Goal: Task Accomplishment & Management: Manage account settings

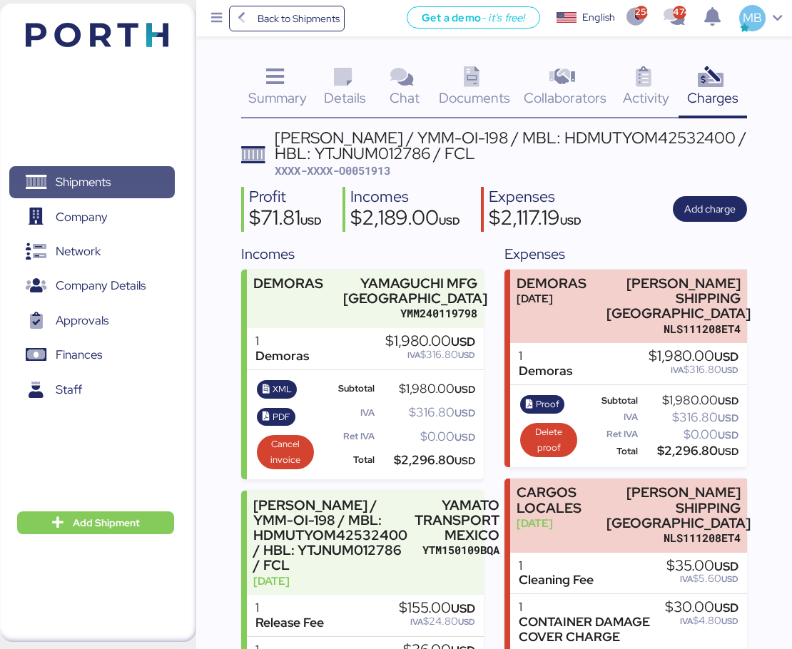
drag, startPoint x: 0, startPoint y: 0, endPoint x: 155, endPoint y: 175, distance: 233.5
click at [155, 175] on span "Shipments" at bounding box center [91, 182] width 153 height 21
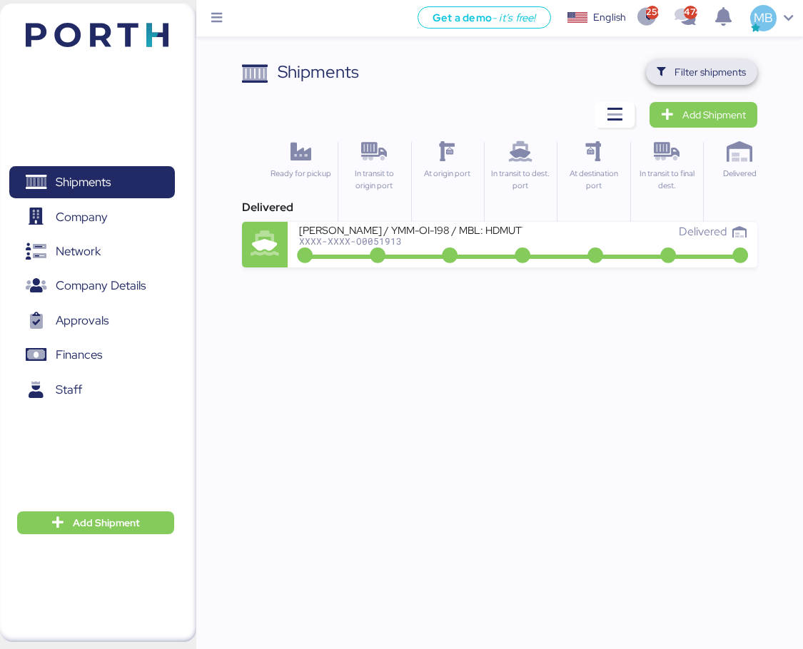
click at [701, 70] on span "Filter shipments" at bounding box center [709, 71] width 71 height 17
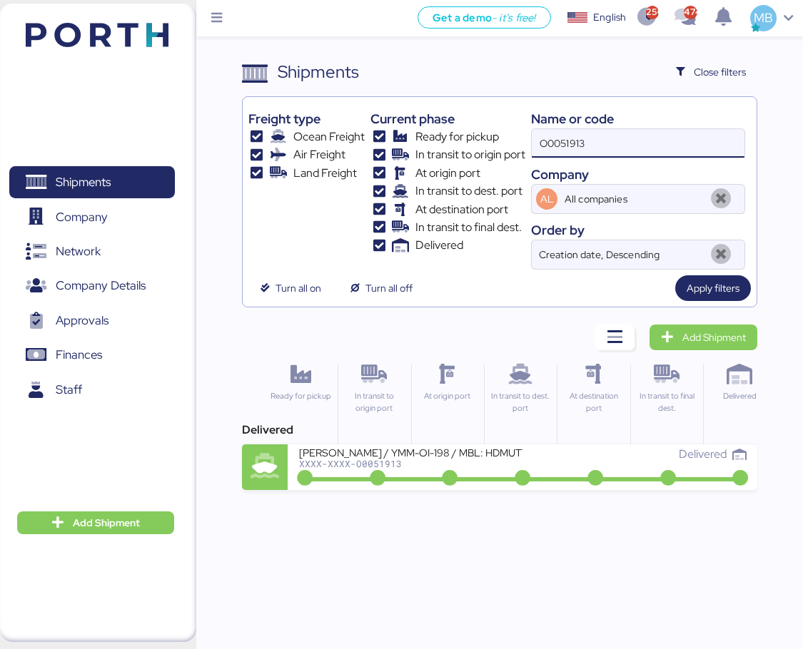
drag, startPoint x: 620, startPoint y: 148, endPoint x: 502, endPoint y: 146, distance: 118.5
click at [502, 147] on div "Freight type Ocean Freight Air Freight Land Freight Current phase Ready for pic…" at bounding box center [499, 186] width 503 height 167
paste input "O0052016"
type input "O0052016"
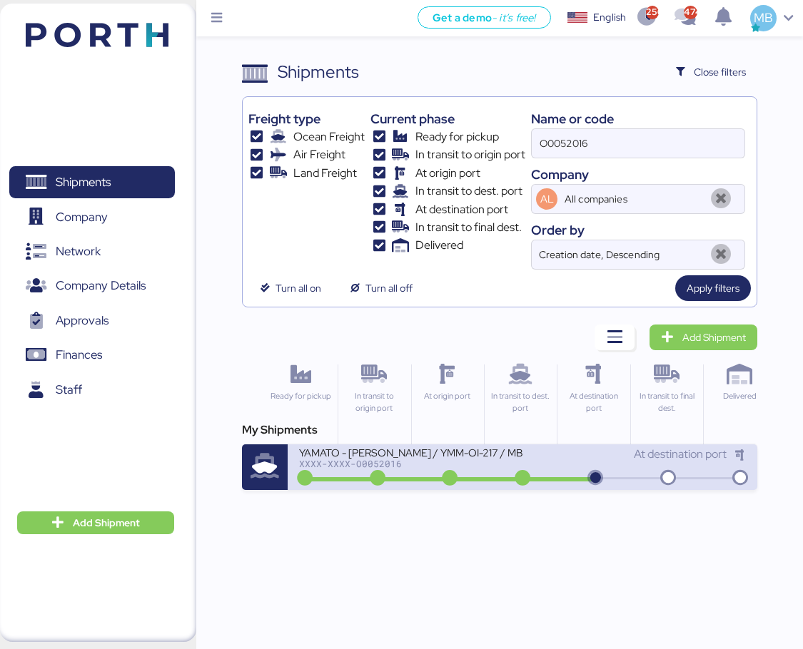
click at [499, 469] on div "XXXX-XXXX-O0052016" at bounding box center [410, 464] width 223 height 10
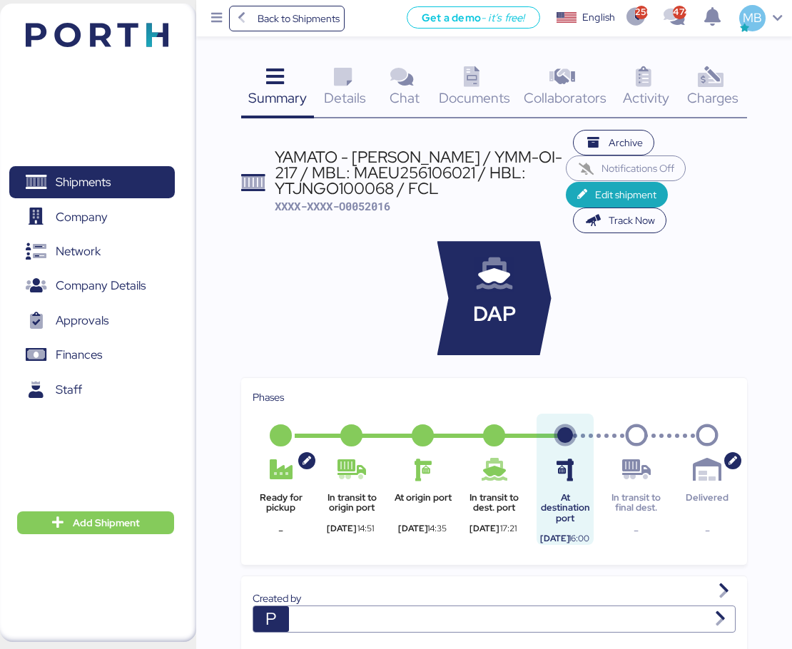
click at [731, 77] on div "Charges 0" at bounding box center [712, 88] width 68 height 59
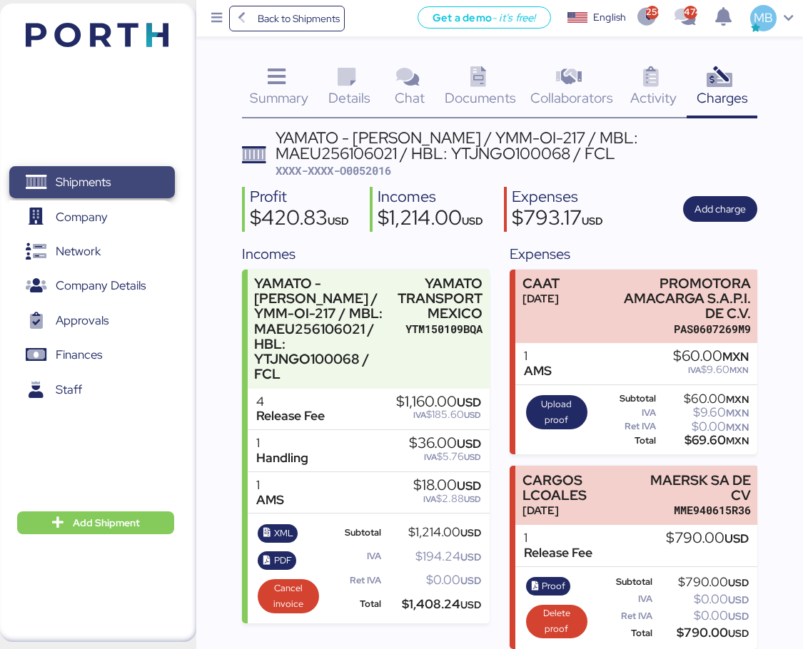
click at [137, 179] on span "Shipments" at bounding box center [91, 182] width 153 height 21
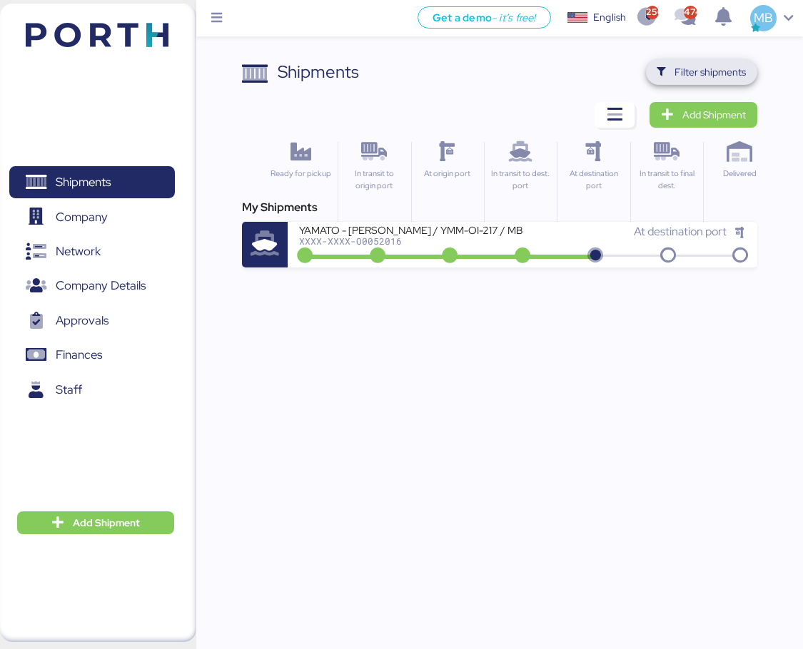
click at [685, 66] on span "Filter shipments" at bounding box center [709, 71] width 71 height 17
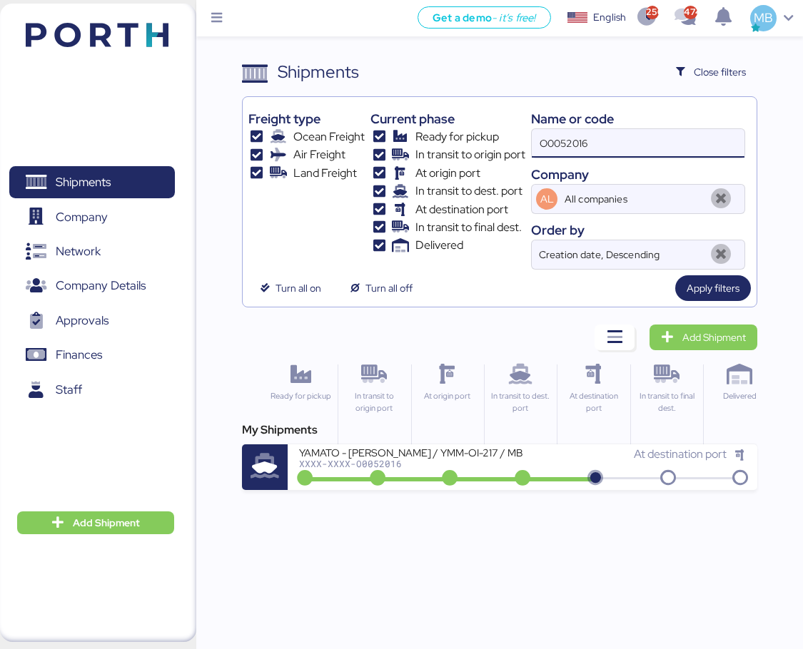
drag, startPoint x: 589, startPoint y: 144, endPoint x: 453, endPoint y: 133, distance: 136.7
click at [453, 133] on div "Freight type Ocean Freight Air Freight Land Freight Current phase Ready for pic…" at bounding box center [499, 186] width 503 height 167
type input "yamato"
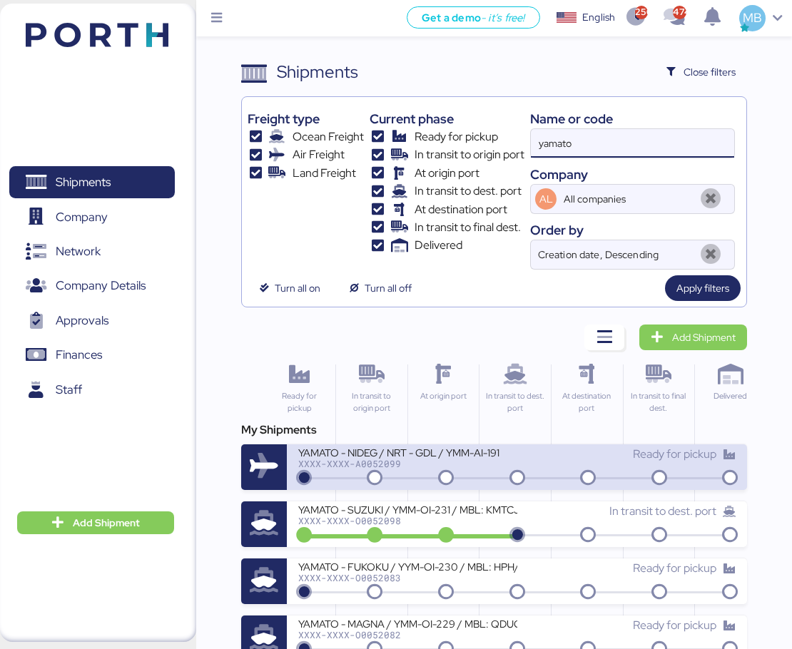
click at [433, 456] on div "YAMATO - NIDEG / NRT - GDL / YMM-AI-191" at bounding box center [407, 452] width 219 height 12
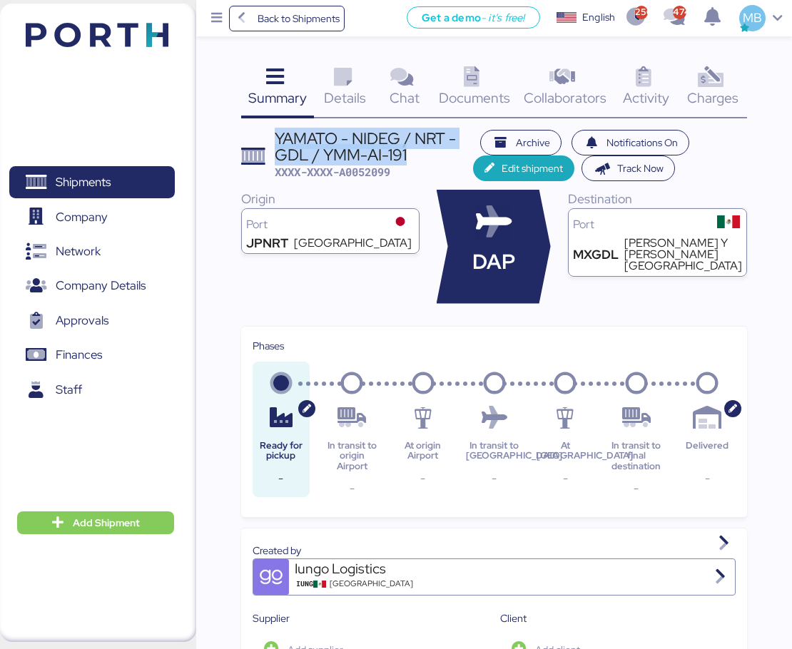
drag, startPoint x: 413, startPoint y: 151, endPoint x: 273, endPoint y: 137, distance: 140.6
click at [273, 137] on header "YAMATO - NIDEG / NRT - GDL / YMM-AI-191 XXXX-XXXX-A0052099 Archive Notification…" at bounding box center [494, 156] width 507 height 52
copy div "YAMATO - NIDEG / NRT - GDL / YMM-AI-191"
click at [150, 178] on span "Shipments" at bounding box center [91, 182] width 153 height 21
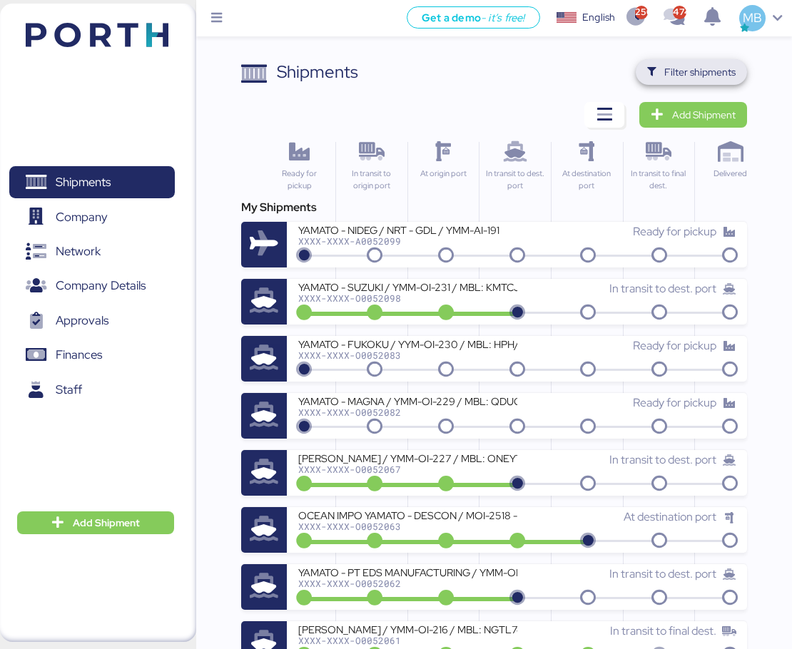
click at [670, 70] on span "Filter shipments" at bounding box center [699, 71] width 71 height 17
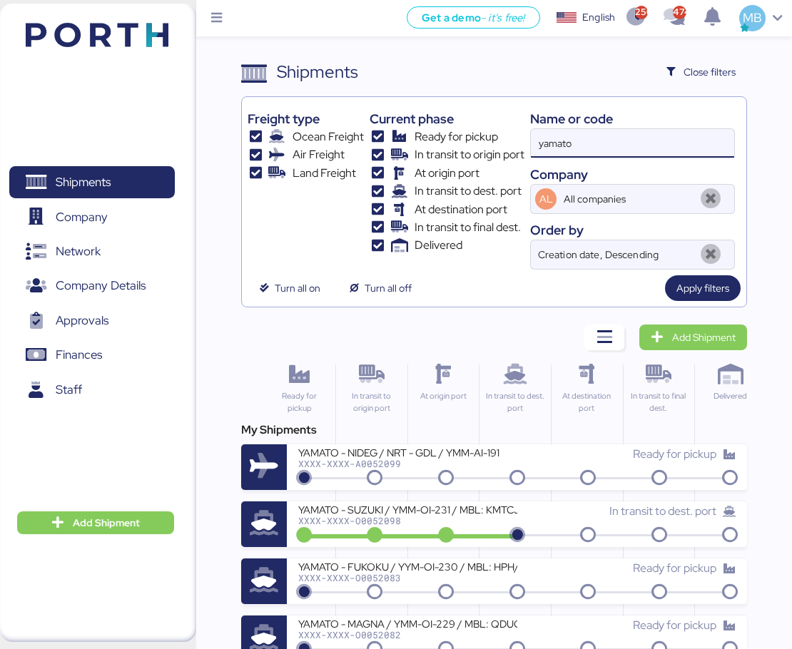
drag, startPoint x: 616, startPoint y: 138, endPoint x: 464, endPoint y: 138, distance: 152.0
click at [464, 138] on div "Freight type Ocean Freight Air Freight Land Freight Current phase Ready for pic…" at bounding box center [495, 186] width 494 height 167
click at [711, 339] on span "Add Shipment" at bounding box center [703, 337] width 63 height 17
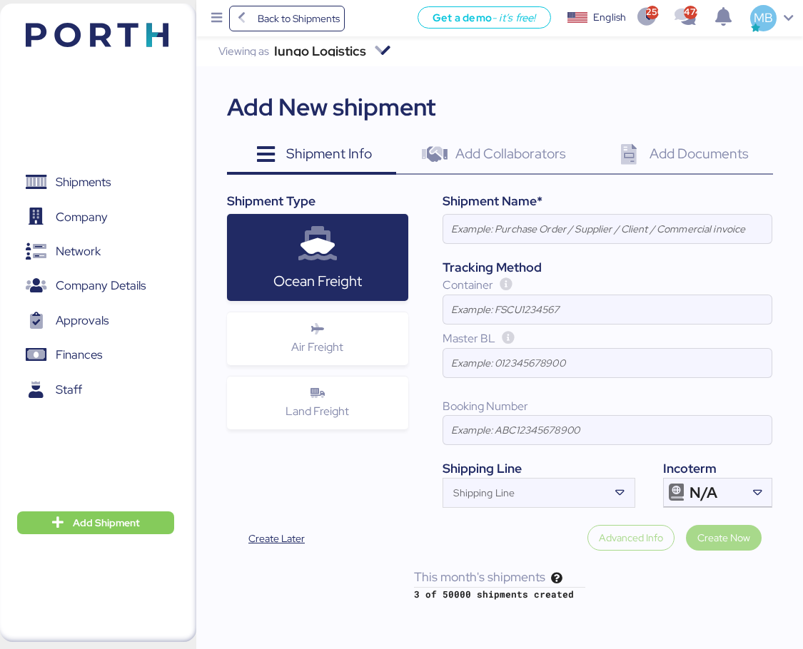
click at [386, 346] on div "Air Freight" at bounding box center [318, 338] width 182 height 53
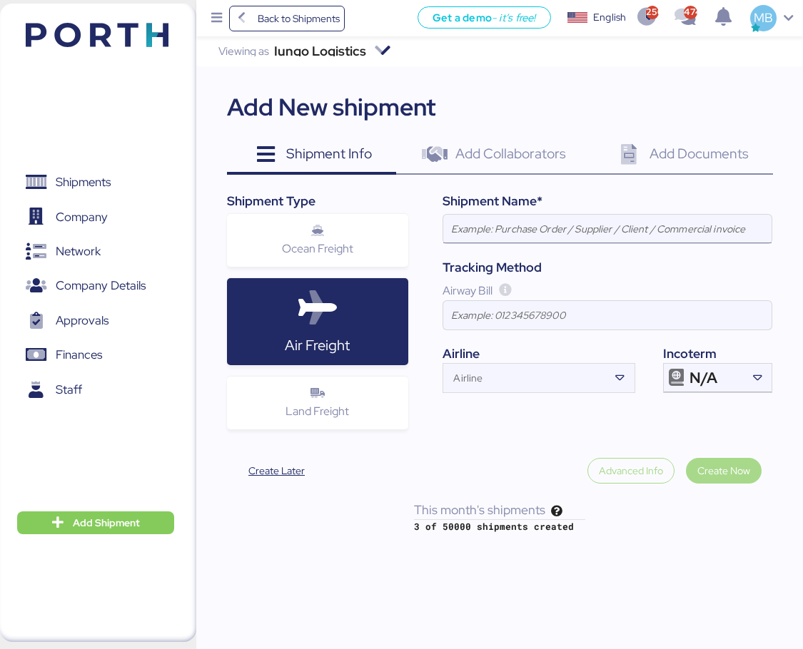
click at [596, 230] on input at bounding box center [607, 229] width 328 height 29
paste input "YAMATO - NIDEG / NRT - GDL / YMM-AI-191"
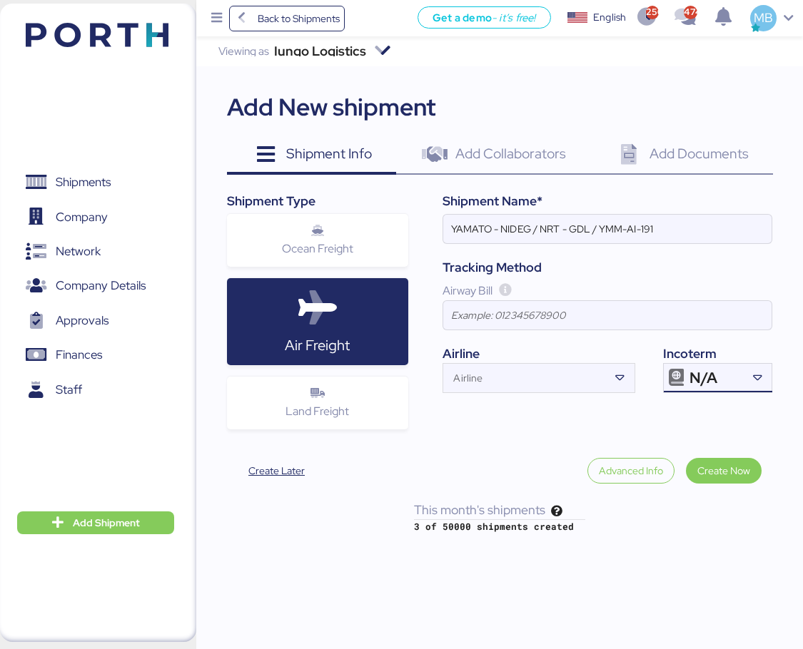
click at [751, 381] on icon at bounding box center [757, 378] width 14 height 14
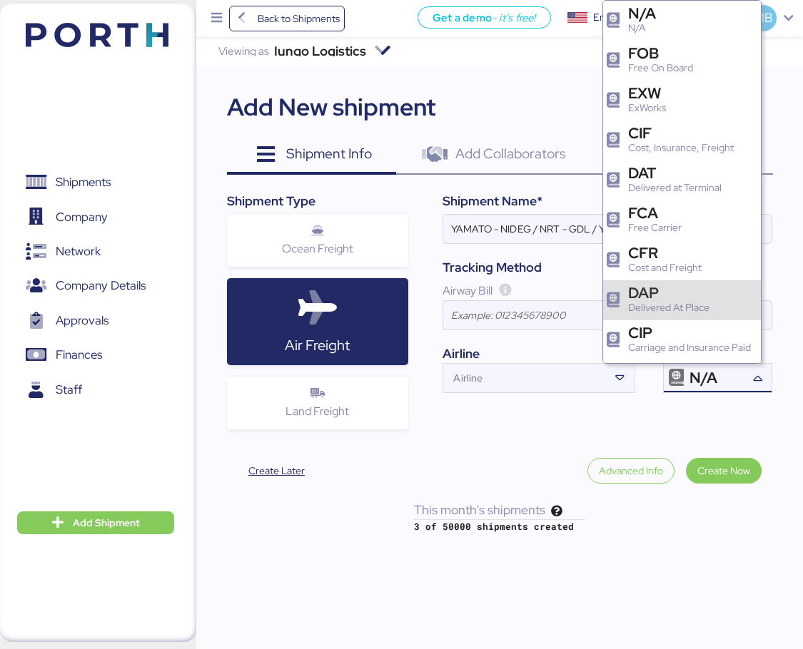
click at [711, 296] on div "DAP Delivered At Place" at bounding box center [671, 300] width 86 height 30
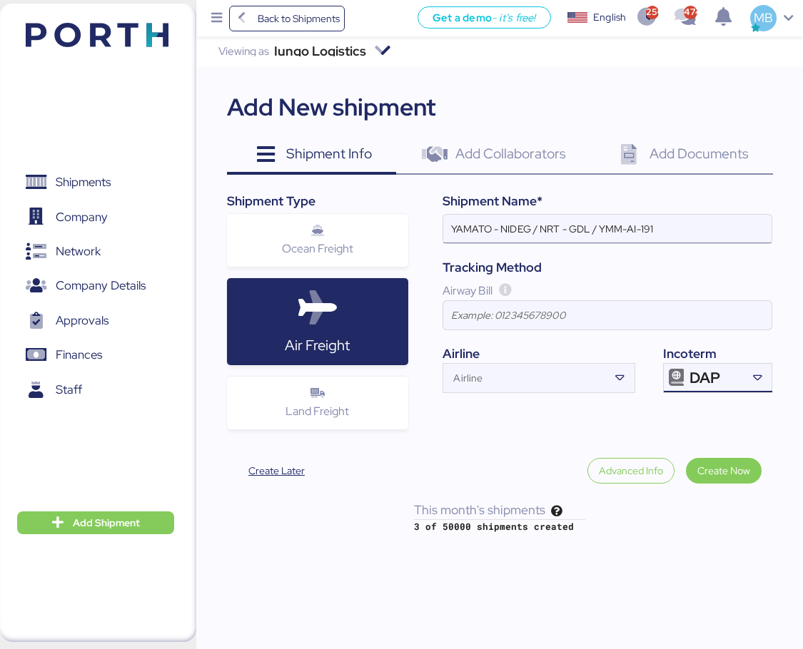
click at [678, 231] on input "YAMATO - NIDEG / NRT - GDL / YMM-AI-191" at bounding box center [607, 229] width 328 height 29
paste input "YMM-AI-192"
click at [540, 227] on input "YAMATO - NIDEG / NRT - GDL / YMM-AI-192" at bounding box center [607, 229] width 328 height 29
type input "YAMATO - NIDEG / BKK - GDL / YMM-AI-192"
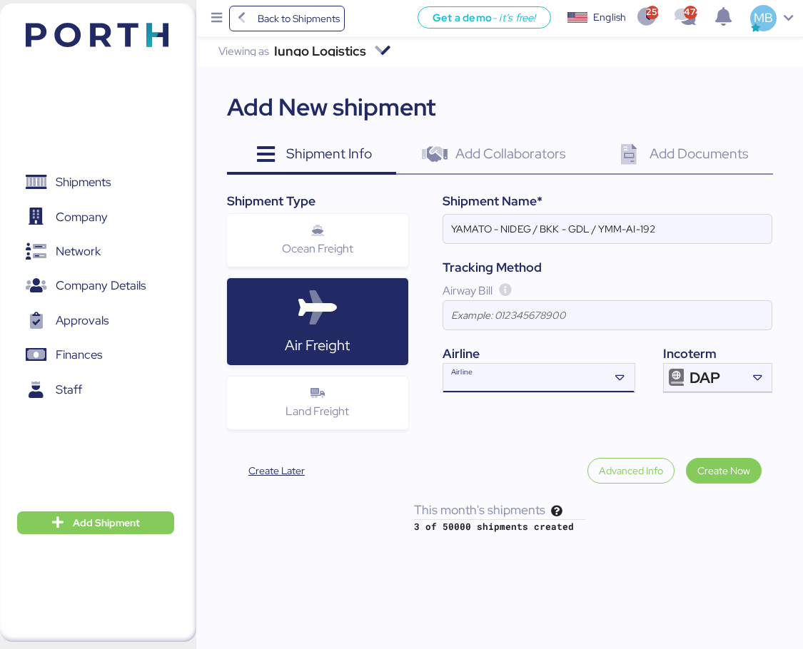
click at [488, 382] on input "Airline" at bounding box center [525, 382] width 165 height 17
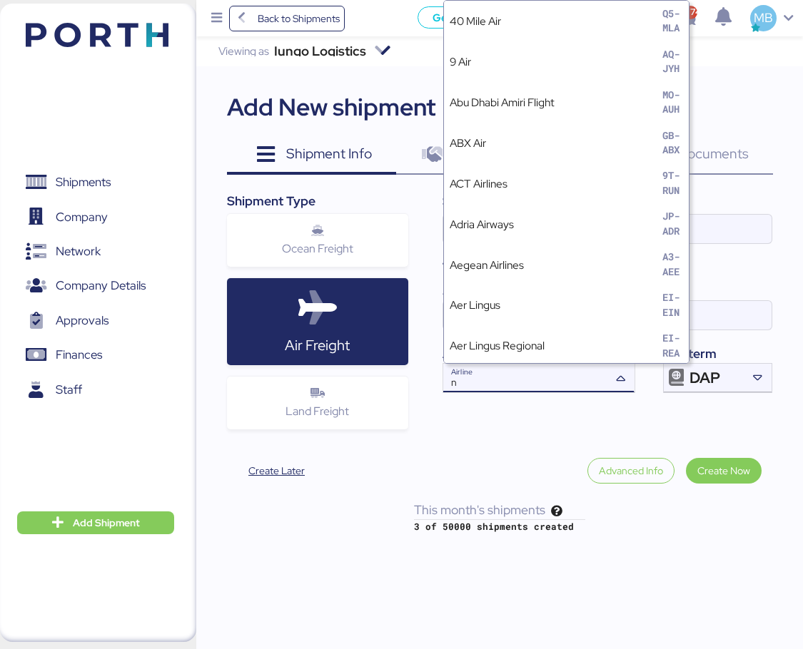
type input "nh"
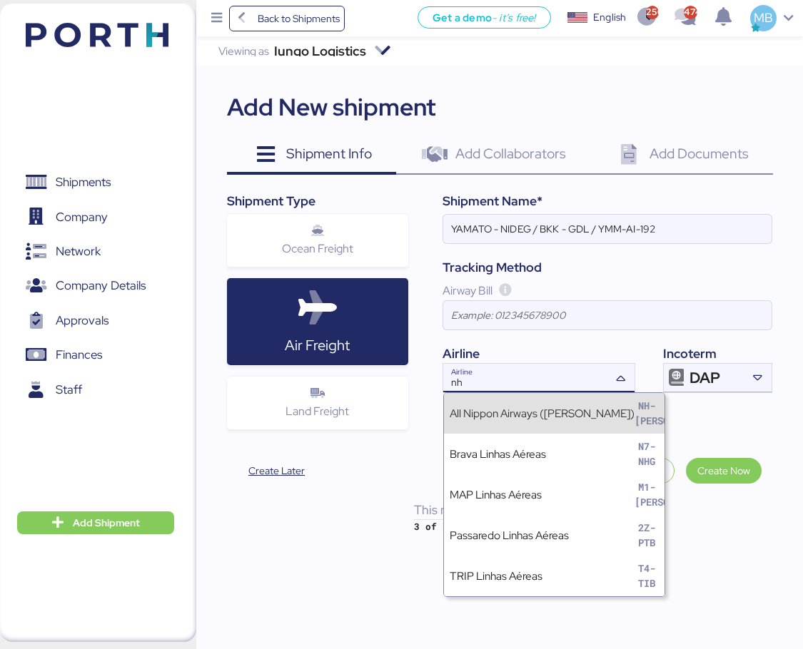
click at [542, 412] on div "All Nippon Airways ([PERSON_NAME])" at bounding box center [541, 413] width 185 height 16
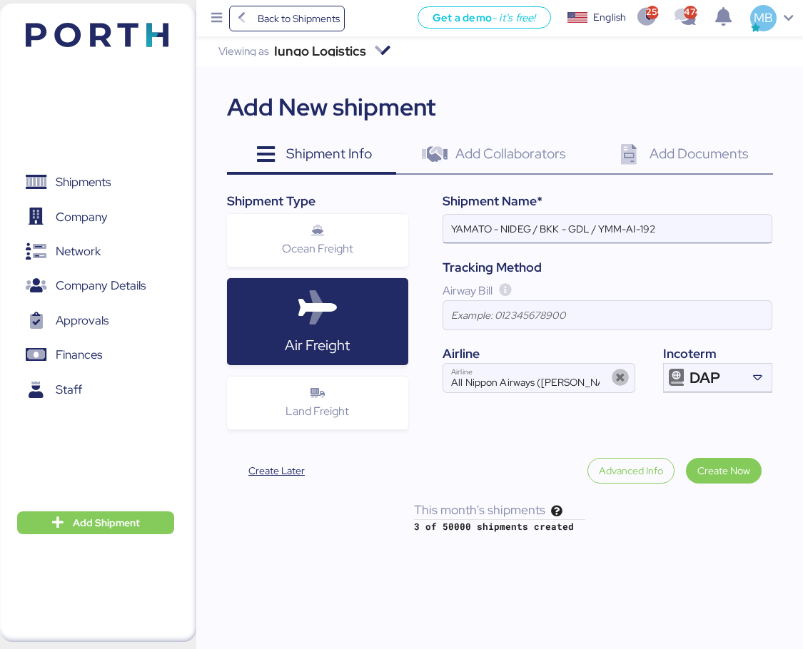
click at [509, 223] on input "YAMATO - NIDEG / BKK - GDL / YMM-AI-192" at bounding box center [607, 229] width 328 height 29
paste input "AHRESTY"
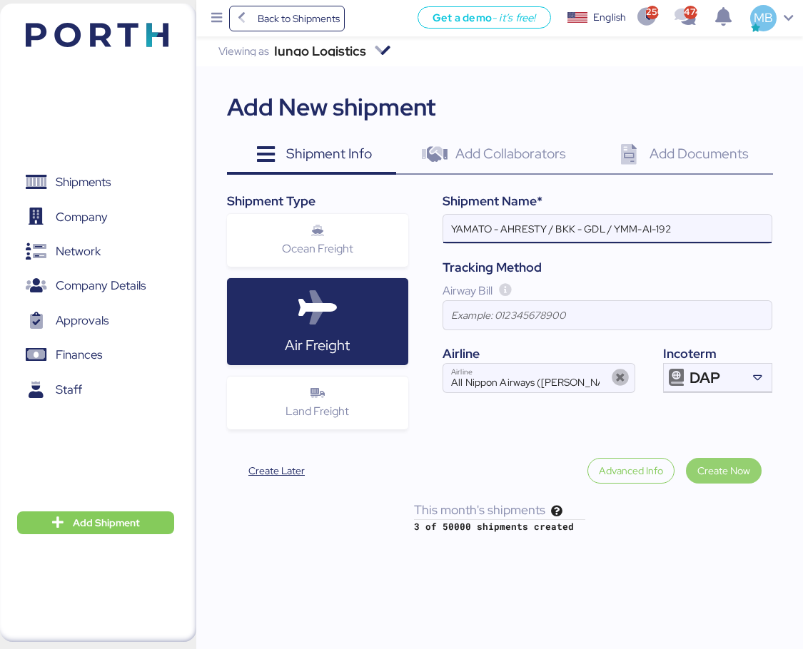
type input "YAMATO - AHRESTY / BKK - GDL / YMM-AI-192"
click at [743, 471] on span "Create Now" at bounding box center [723, 470] width 53 height 17
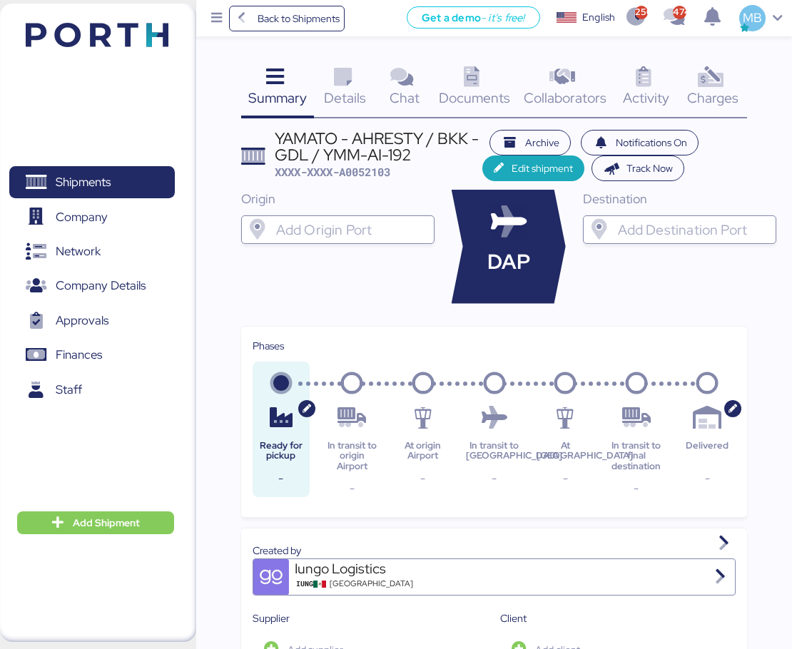
click at [322, 220] on div at bounding box center [350, 229] width 155 height 29
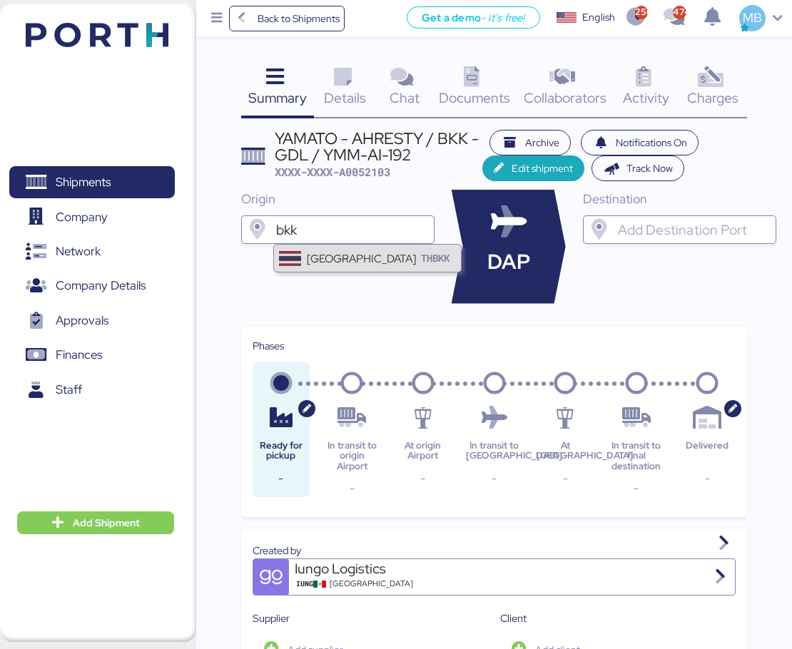
type input "bkk"
click at [360, 258] on div "[GEOGRAPHIC_DATA]" at bounding box center [361, 258] width 109 height 16
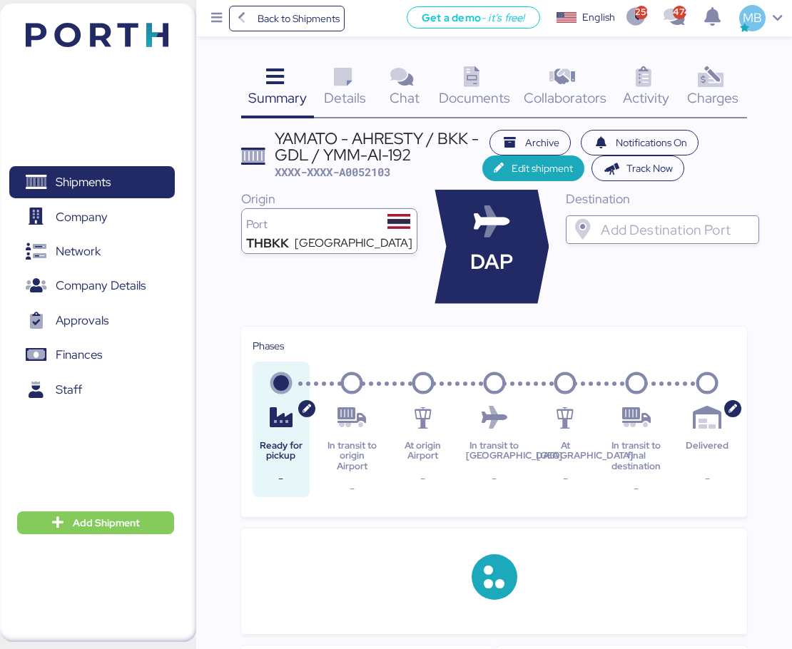
click at [638, 225] on input "search" at bounding box center [675, 229] width 155 height 17
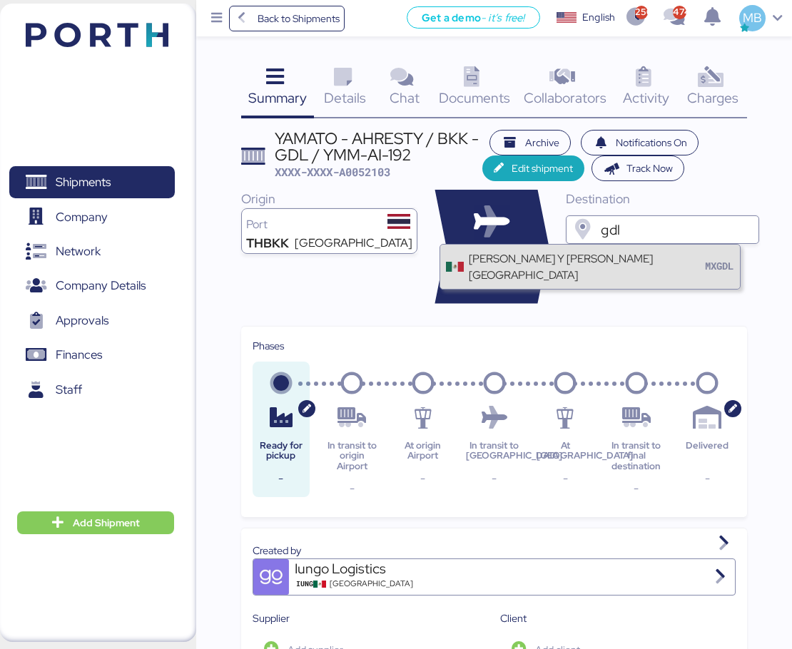
type input "gdl"
click at [642, 271] on div "[PERSON_NAME] Y [PERSON_NAME][GEOGRAPHIC_DATA]" at bounding box center [586, 266] width 234 height 33
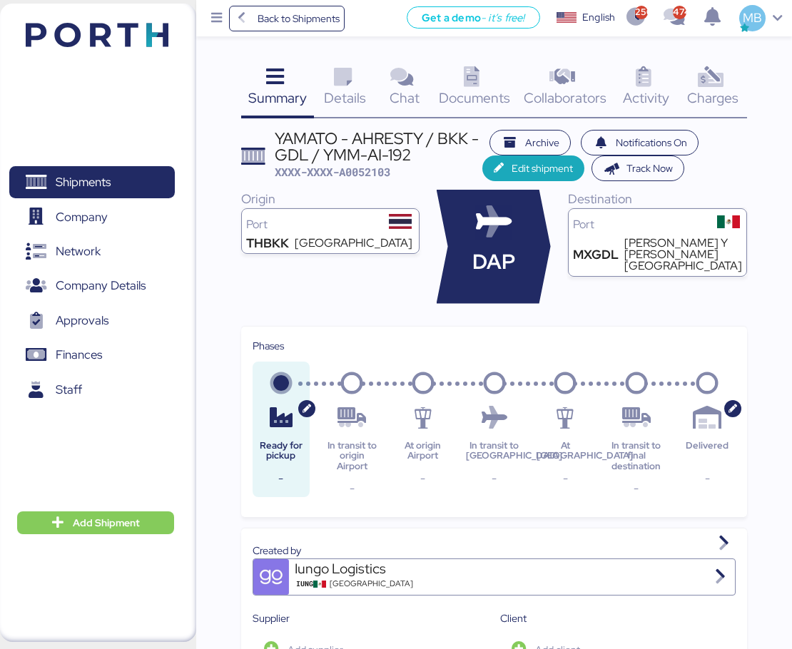
click at [352, 76] on icon at bounding box center [342, 77] width 31 height 21
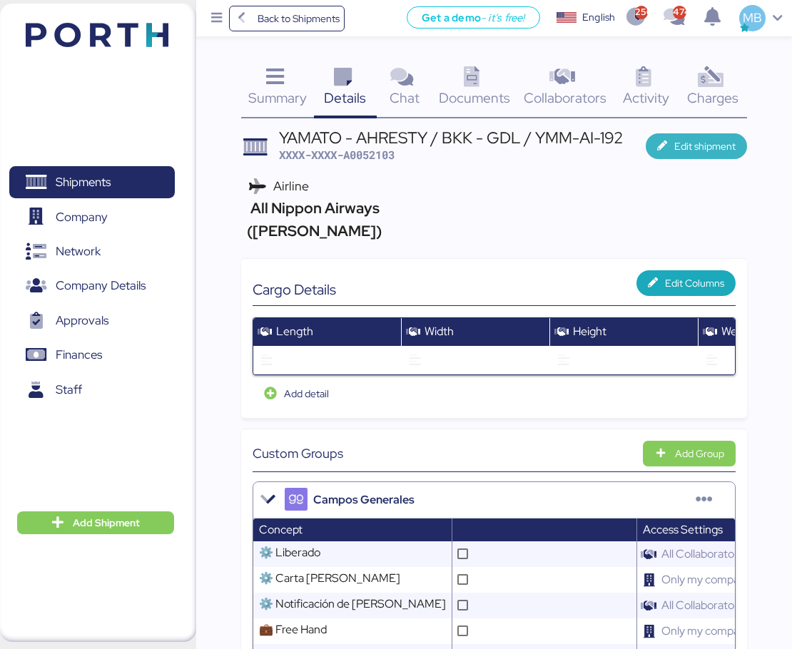
click at [689, 146] on span "Edit shipment" at bounding box center [704, 146] width 61 height 17
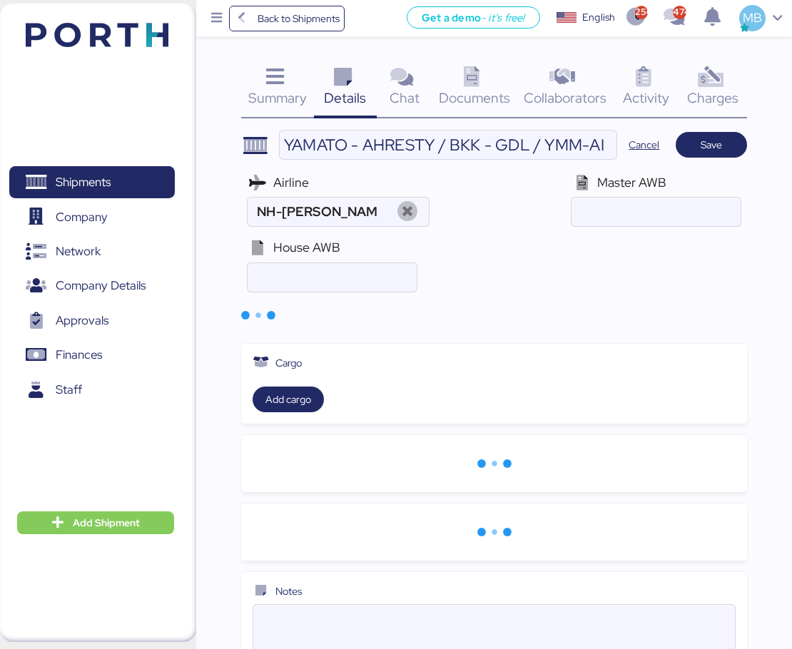
type input "All Nippon Airways ([PERSON_NAME])"
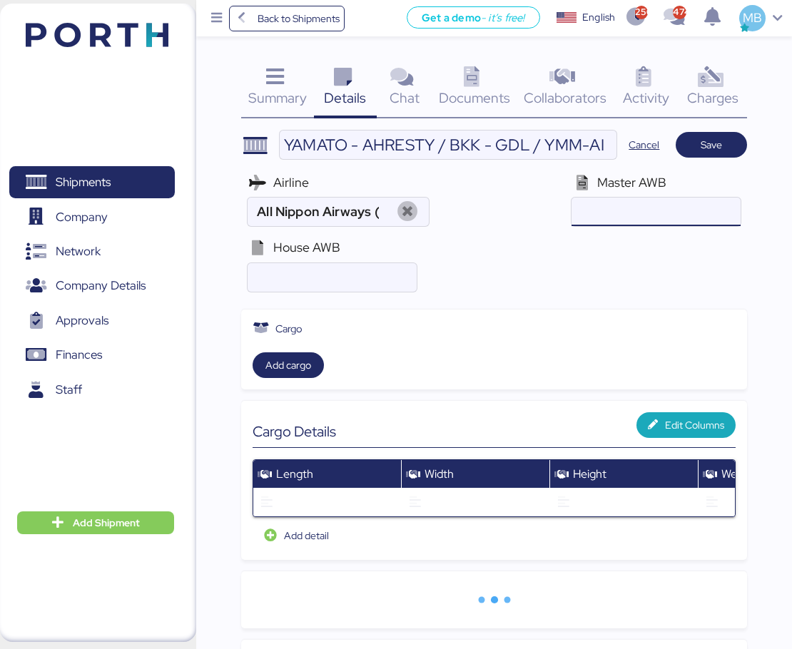
click at [631, 220] on input "air" at bounding box center [655, 212] width 169 height 29
click at [333, 269] on input "air" at bounding box center [332, 277] width 169 height 29
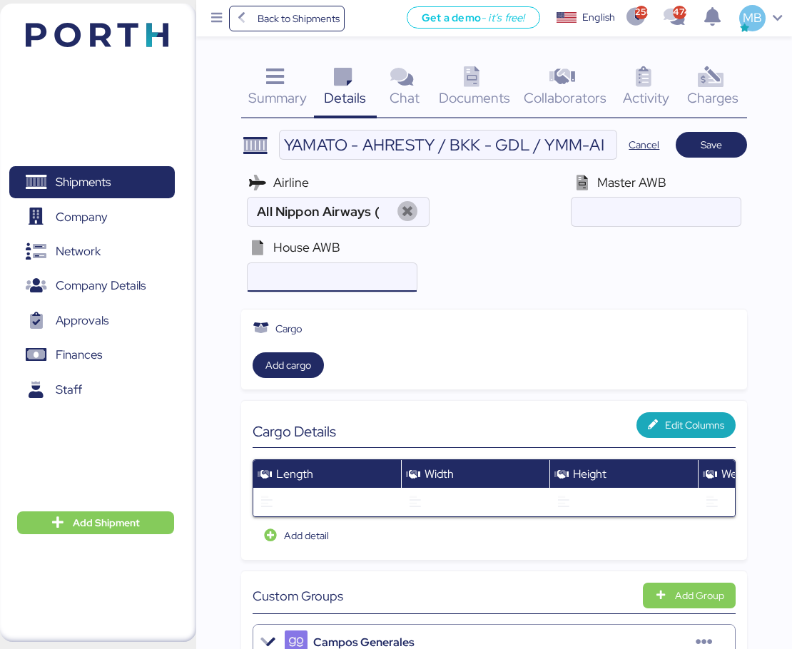
paste input "YTB-00049727"
type input "YTB-00049727"
click at [634, 211] on input "air" at bounding box center [655, 212] width 169 height 29
paste input "205-83813520"
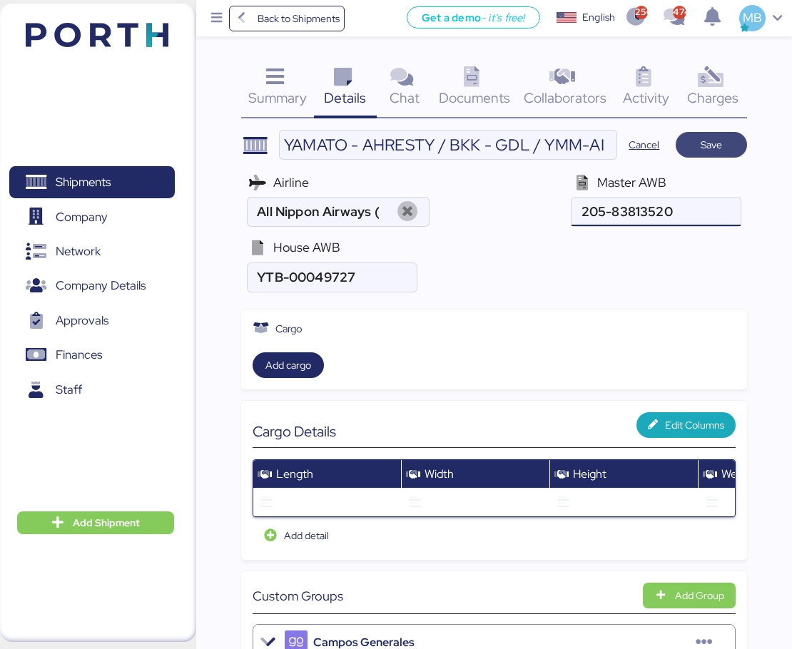
type input "205-83813520"
click at [725, 143] on span "Save" at bounding box center [711, 145] width 49 height 20
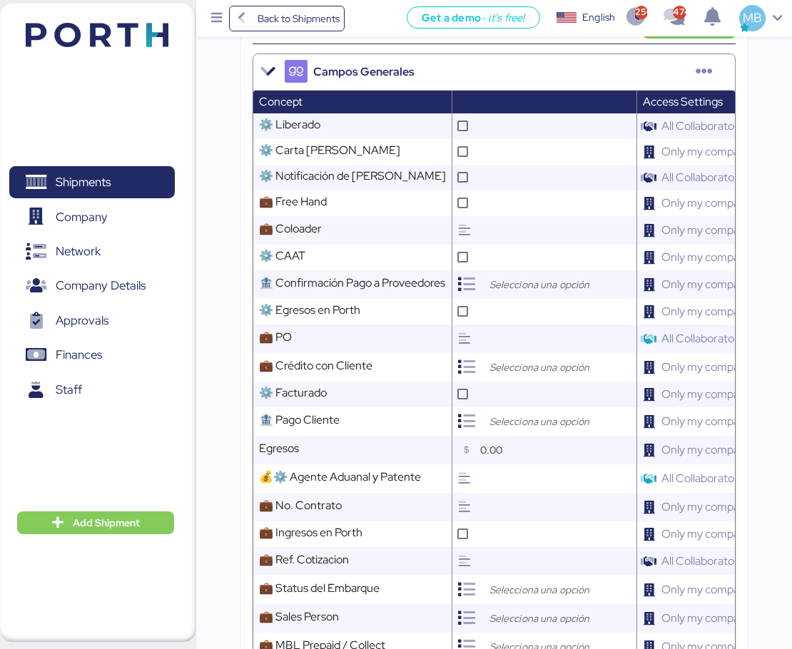
scroll to position [571, 0]
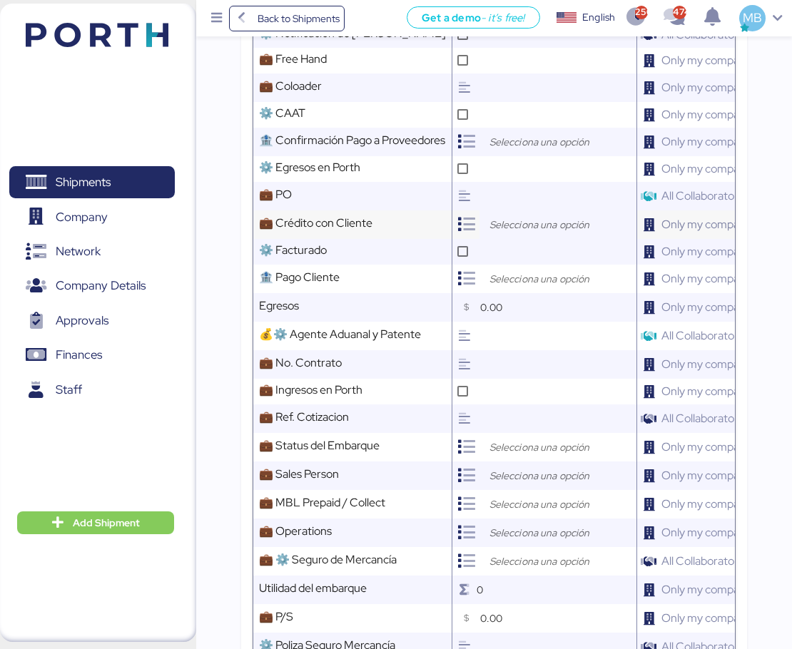
click at [569, 216] on input "search" at bounding box center [562, 224] width 150 height 17
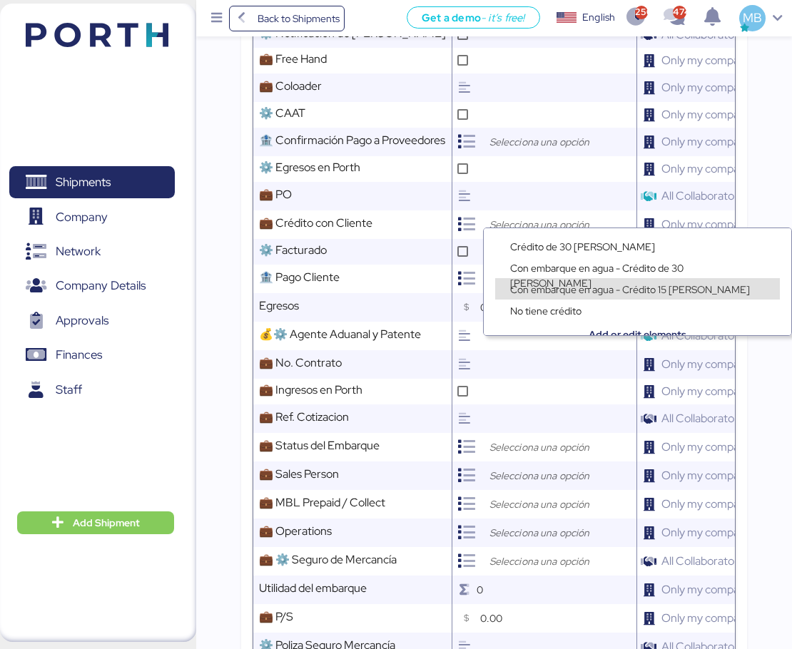
click at [584, 287] on span "Con embarque en agua - Crédito 15 [PERSON_NAME]" at bounding box center [630, 289] width 240 height 13
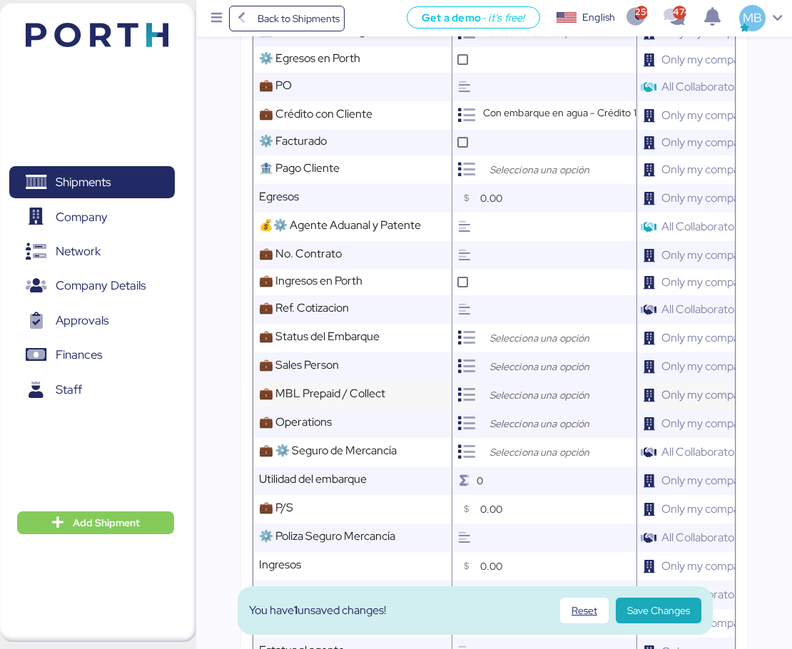
scroll to position [713, 0]
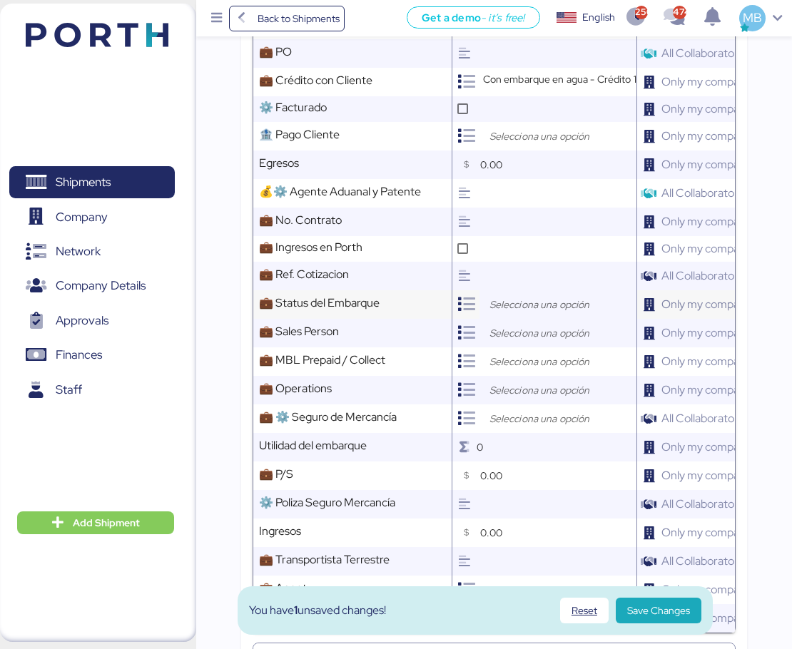
click at [527, 290] on div at bounding box center [557, 304] width 157 height 29
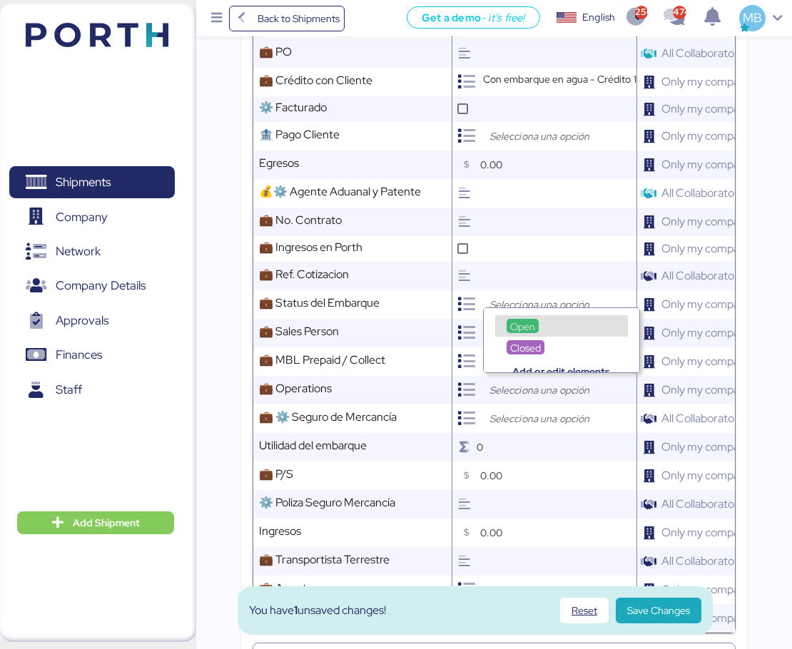
click at [527, 322] on span "Open" at bounding box center [522, 326] width 25 height 13
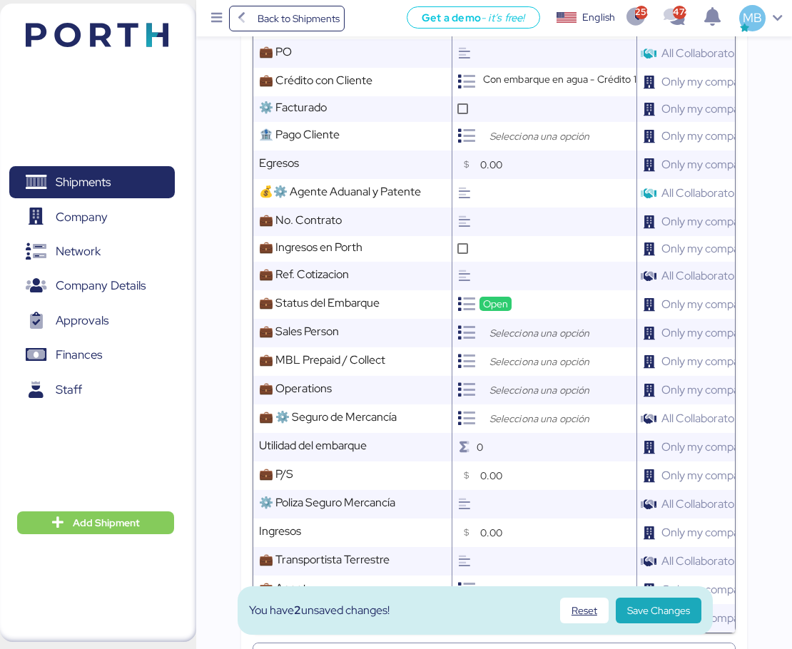
click at [529, 325] on input "search" at bounding box center [562, 333] width 150 height 17
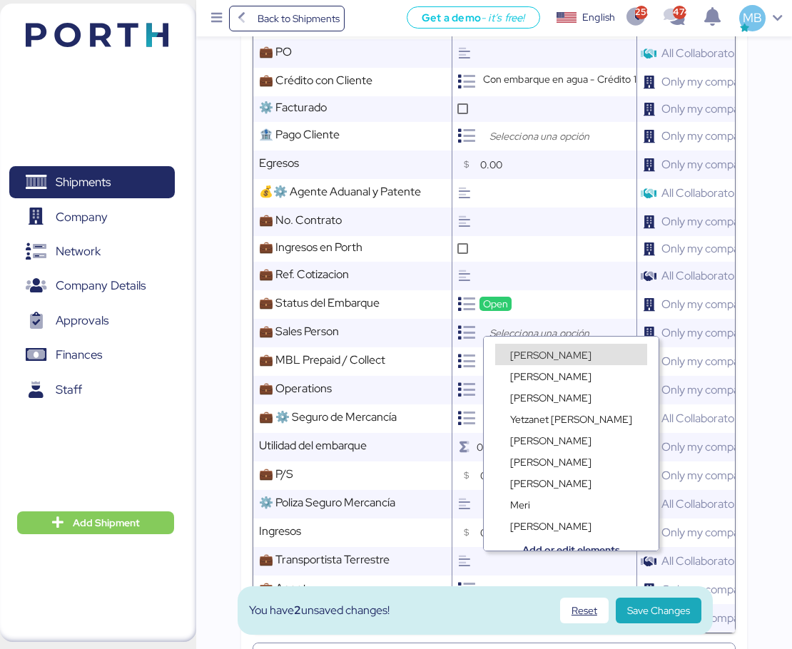
click at [533, 352] on span "[PERSON_NAME]" at bounding box center [550, 355] width 81 height 13
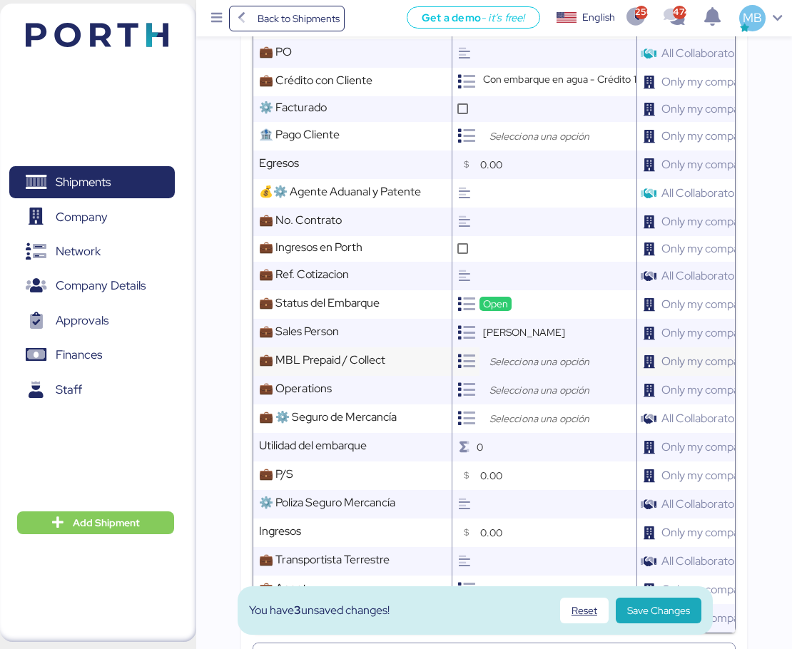
click at [523, 354] on input "search" at bounding box center [562, 361] width 150 height 17
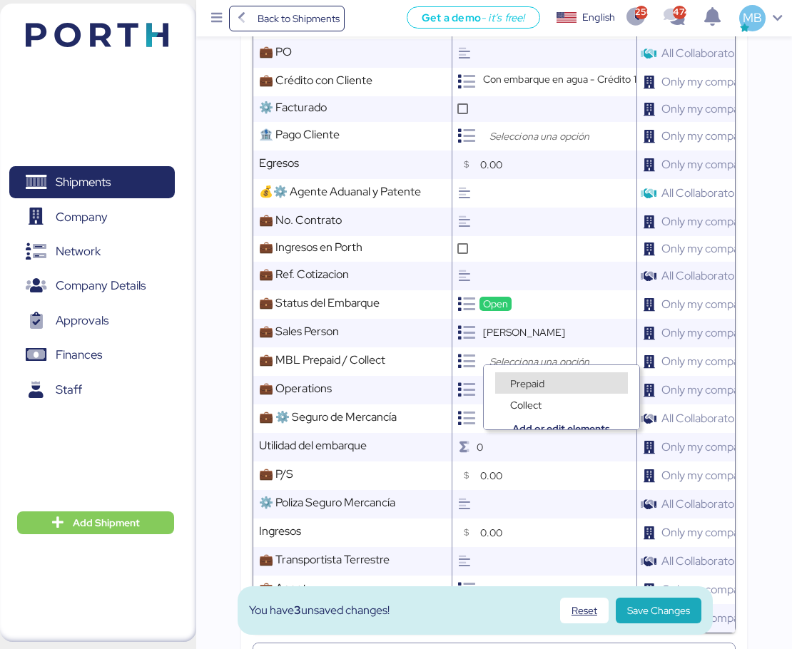
click at [534, 380] on span "Prepaid" at bounding box center [527, 383] width 34 height 13
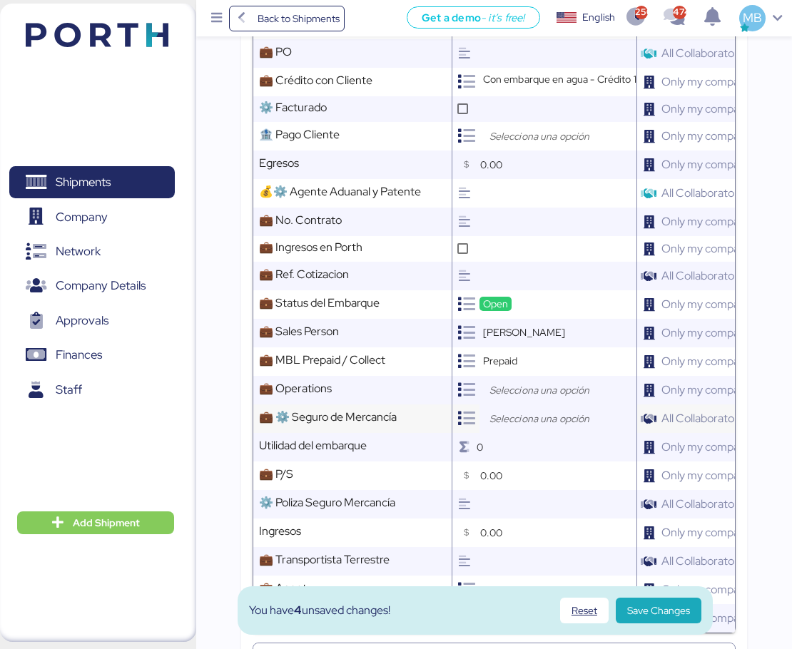
click at [525, 405] on div at bounding box center [557, 419] width 157 height 29
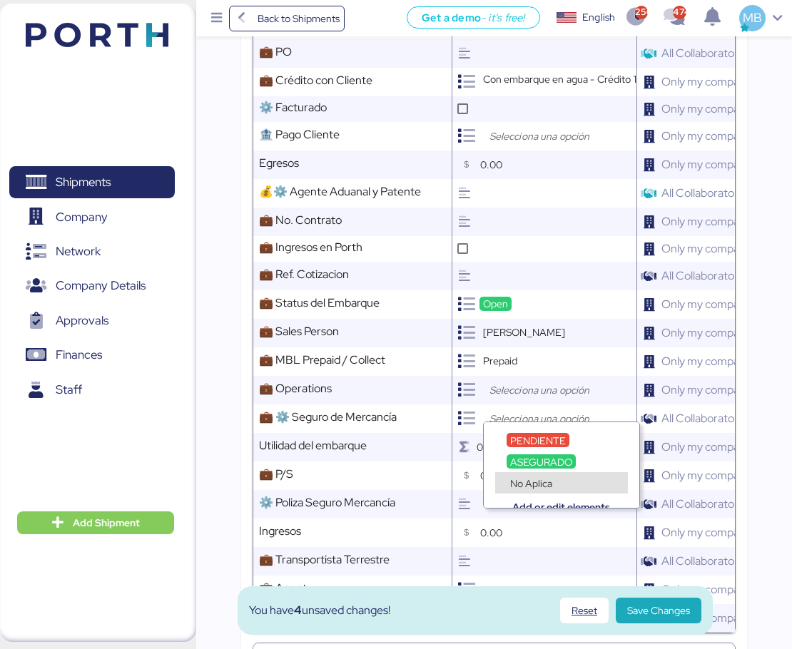
click at [531, 479] on span "No Aplica" at bounding box center [531, 483] width 42 height 13
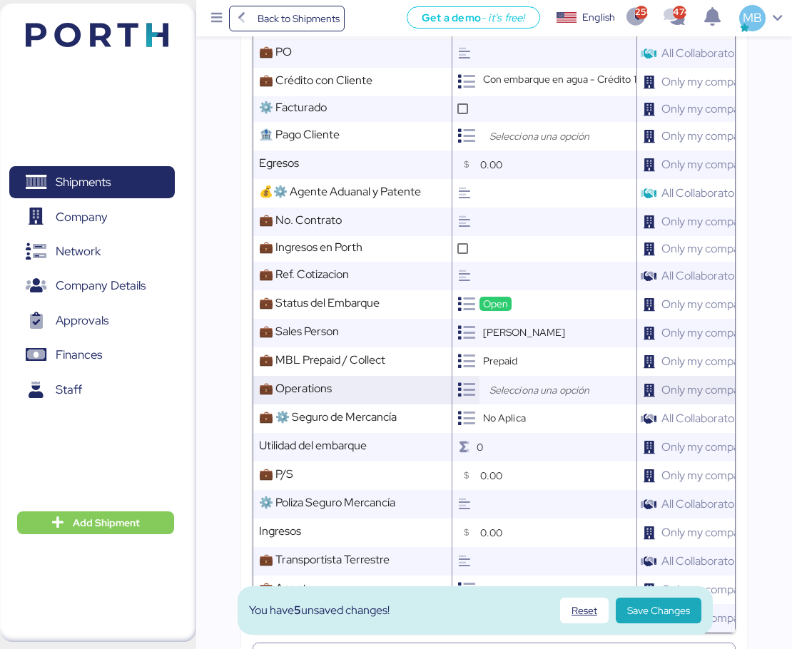
click at [507, 382] on input "search" at bounding box center [562, 390] width 150 height 17
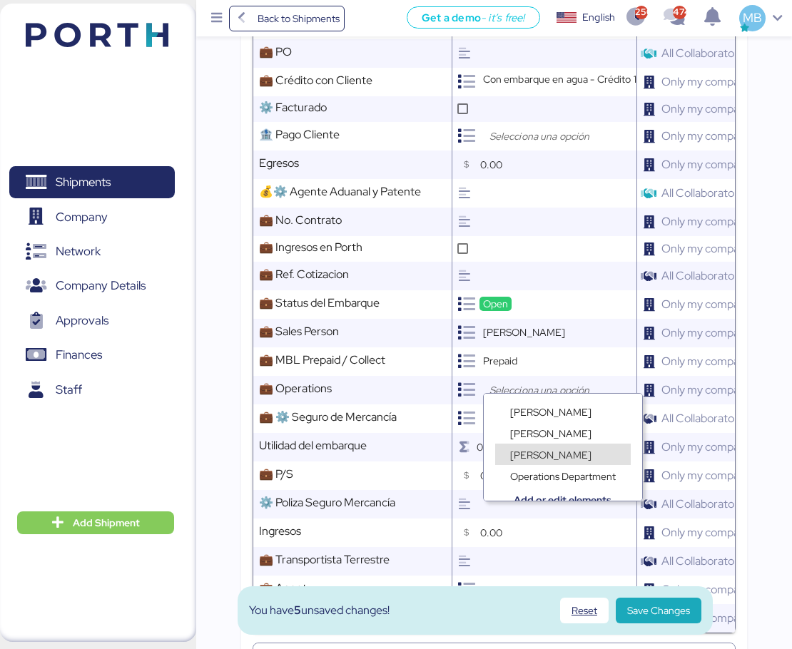
click at [544, 435] on span "[PERSON_NAME]" at bounding box center [550, 433] width 81 height 13
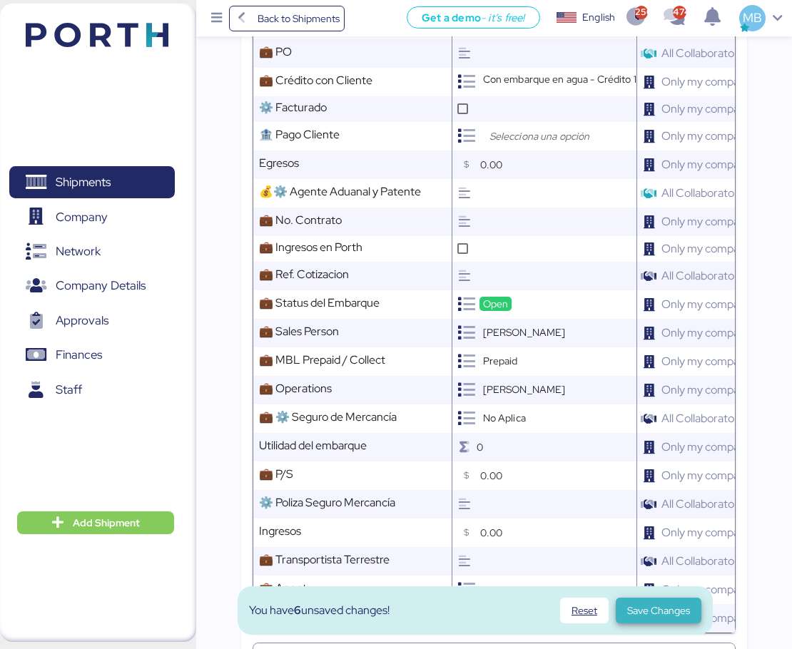
click at [676, 610] on span "Save Changes" at bounding box center [658, 610] width 63 height 17
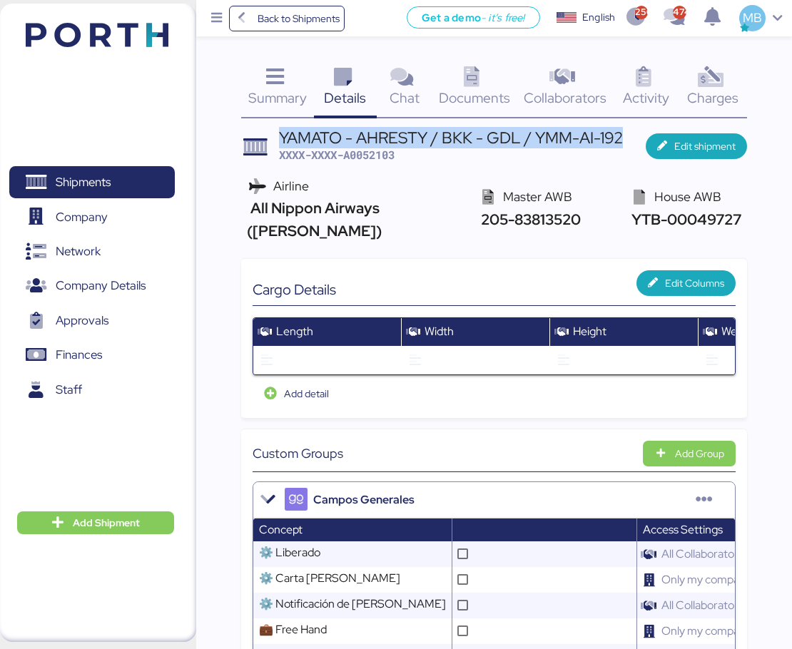
drag, startPoint x: 629, startPoint y: 140, endPoint x: 263, endPoint y: 128, distance: 366.2
copy div "YAMATO - AHRESTY / BKK - GDL / YMM-AI-192"
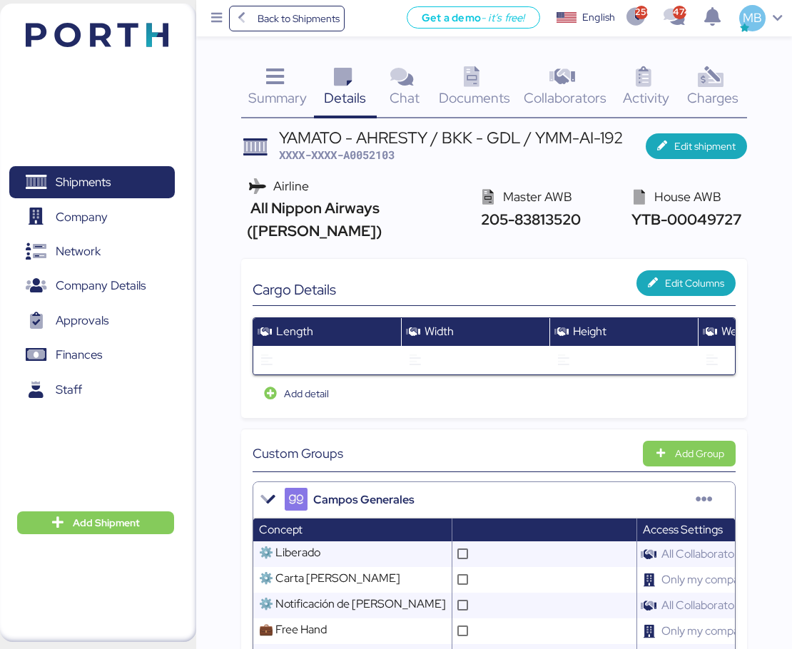
click at [576, 210] on span "205-83813520" at bounding box center [528, 219] width 103 height 19
drag, startPoint x: 579, startPoint y: 210, endPoint x: 475, endPoint y: 215, distance: 103.6
click at [477, 215] on div "205-83813520" at bounding box center [528, 219] width 103 height 22
copy span "205-83813520"
drag, startPoint x: 743, startPoint y: 210, endPoint x: 621, endPoint y: 203, distance: 122.2
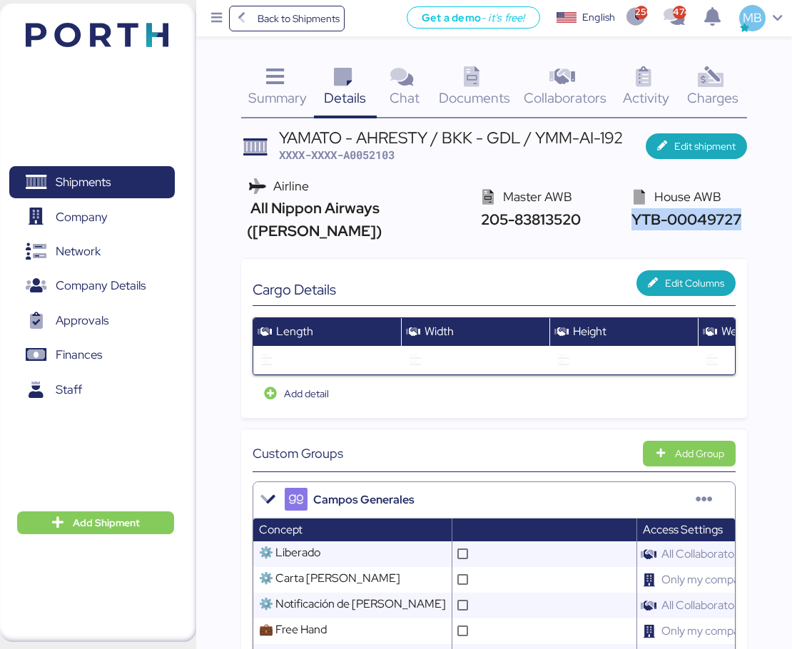
click at [621, 203] on div "Airline All Nippon Airways ([PERSON_NAME]) Master AWB 205-83813520 House AWB YT…" at bounding box center [494, 209] width 507 height 76
copy span "YTB-00049727"
click at [378, 161] on span "XXXX-XXXX-A0052103" at bounding box center [337, 155] width 116 height 14
copy span "A0052103"
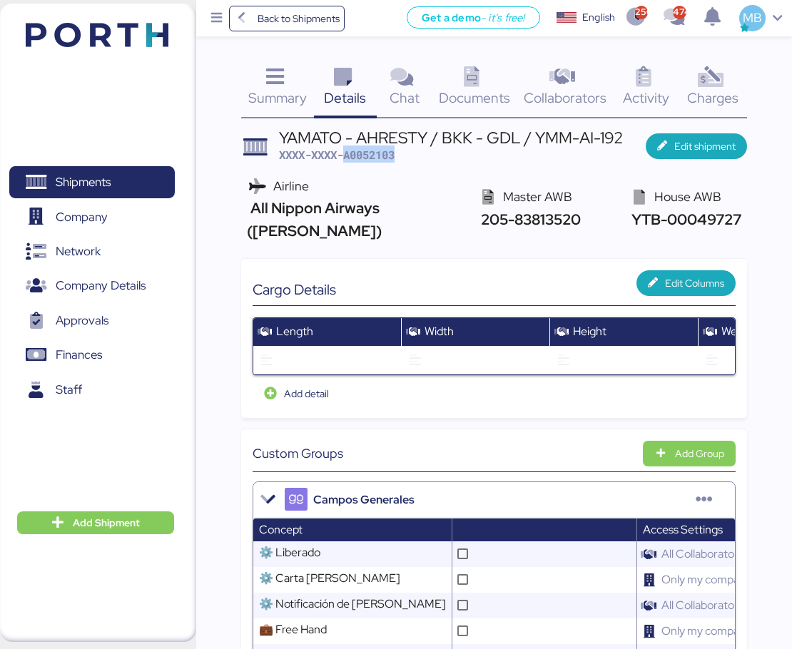
click at [377, 149] on span "XXXX-XXXX-A0052103" at bounding box center [337, 155] width 116 height 14
